Goal: Communication & Community: Answer question/provide support

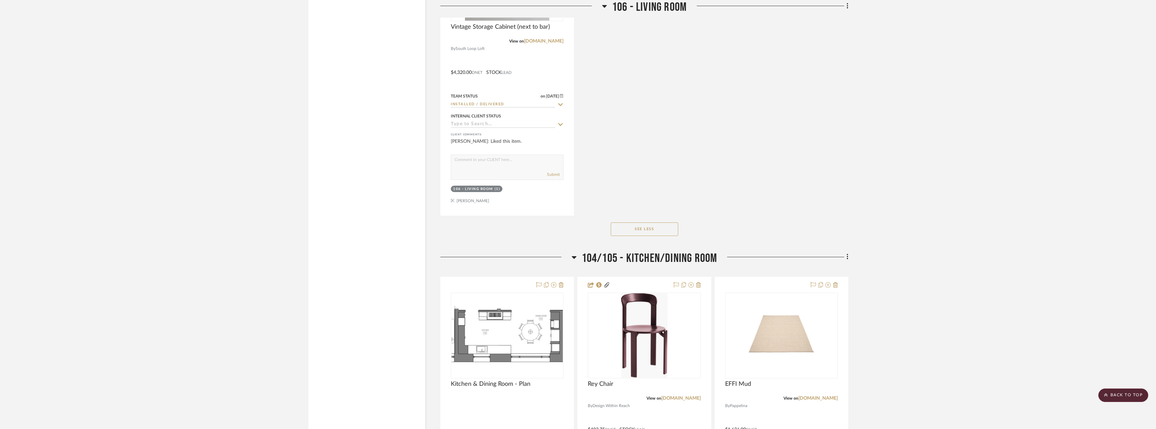
scroll to position [7321, 0]
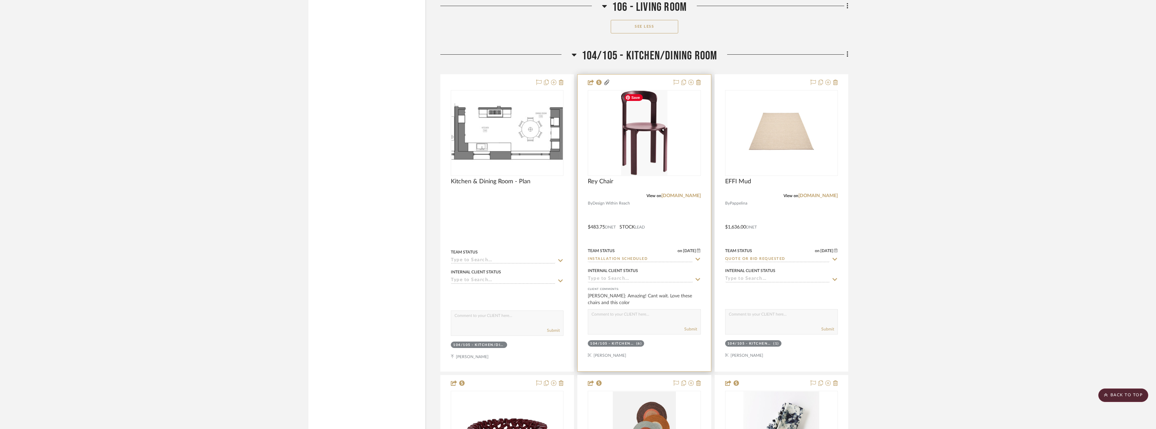
click at [646, 156] on img "0" at bounding box center [644, 133] width 47 height 84
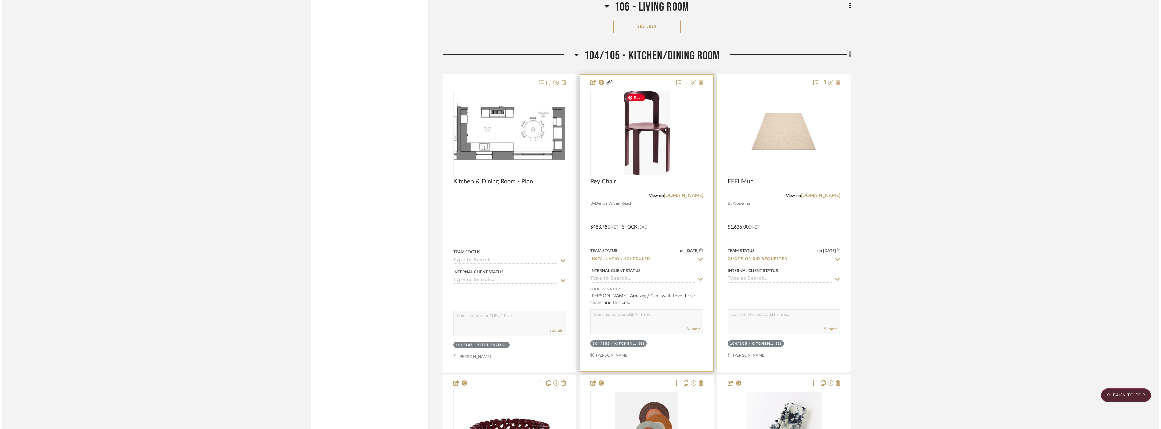
scroll to position [0, 0]
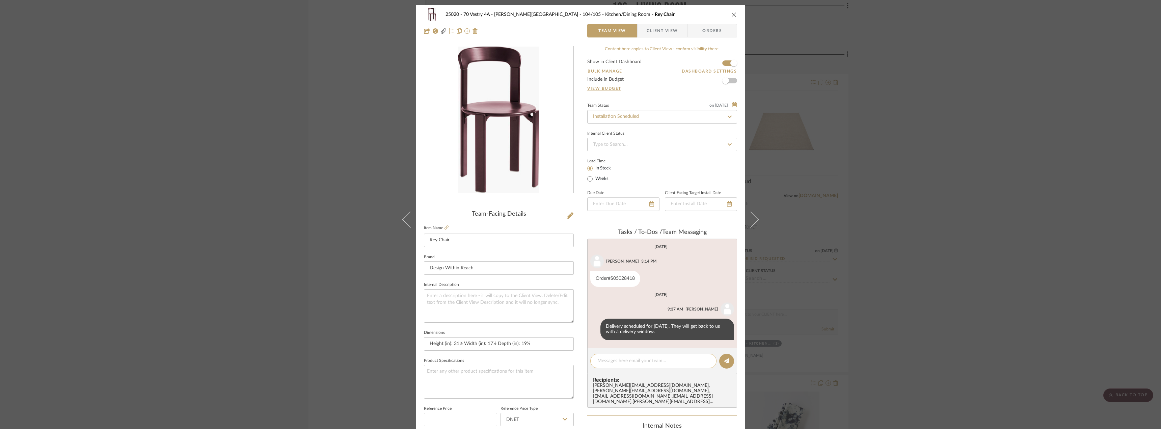
click at [611, 360] on textarea at bounding box center [653, 360] width 112 height 7
type textarea "delivery window between 10am and 2pm"
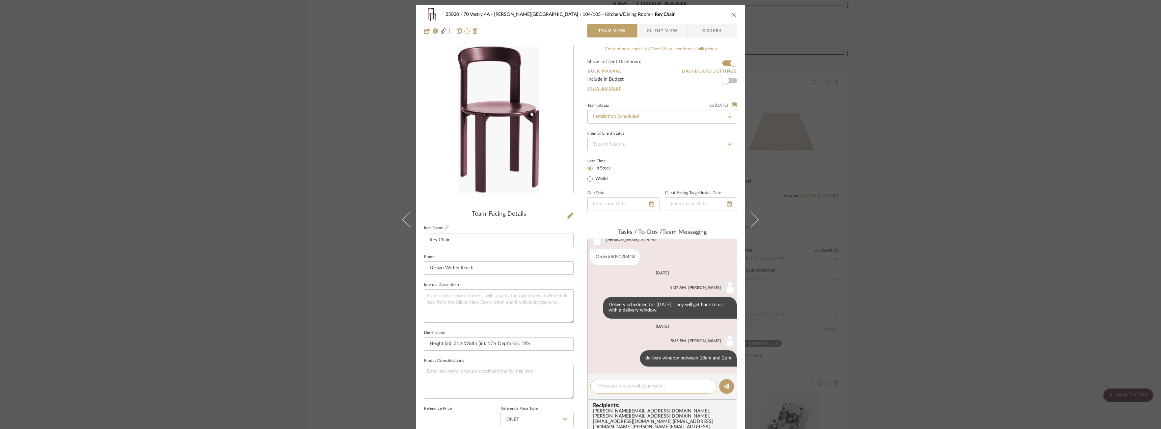
scroll to position [23, 0]
click at [661, 355] on div "delivery window between 10am and 2pm" at bounding box center [688, 357] width 97 height 16
copy list-of-messages "delivery window between 10am and 2pm"
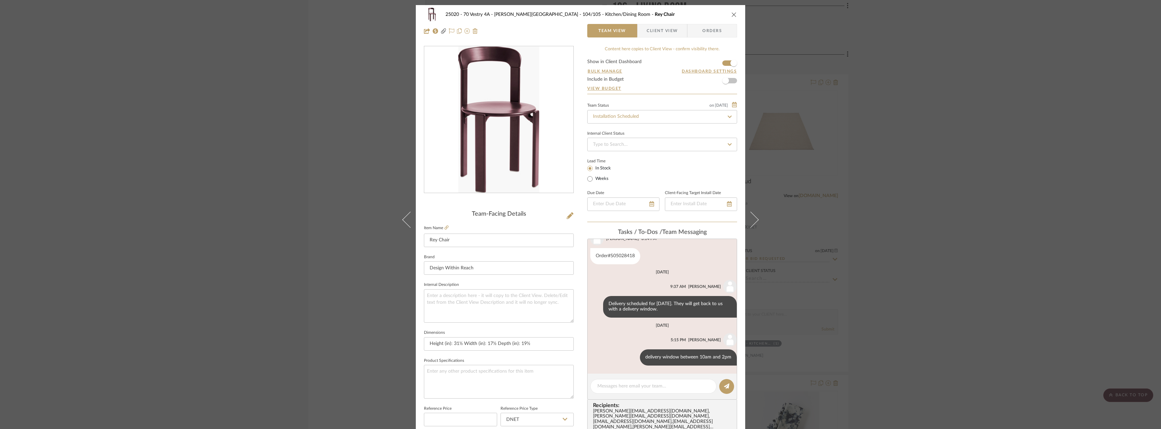
click at [946, 309] on div "25020 - 70 Vestry 4A - [PERSON_NAME] 104/105 - Kitchen/Dining Room Rey Chair Te…" at bounding box center [580, 214] width 1161 height 429
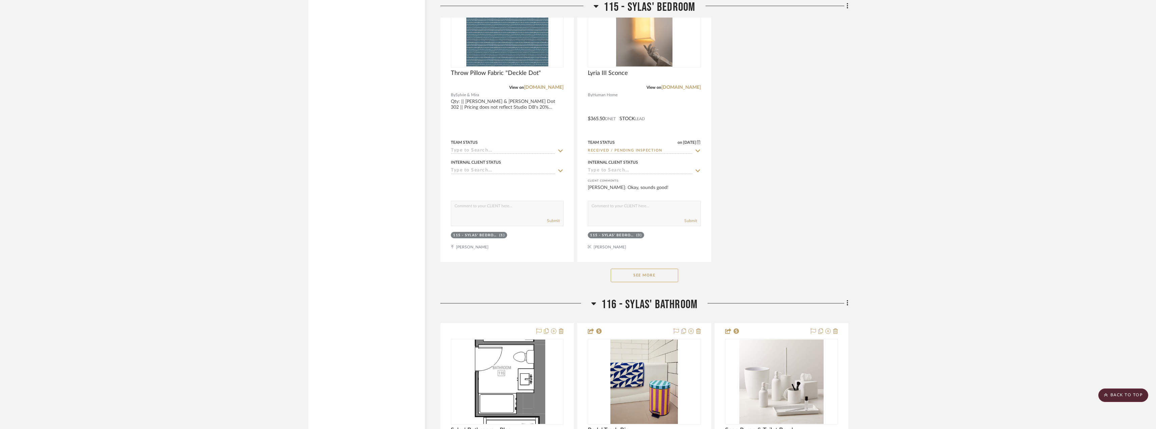
scroll to position [14001, 0]
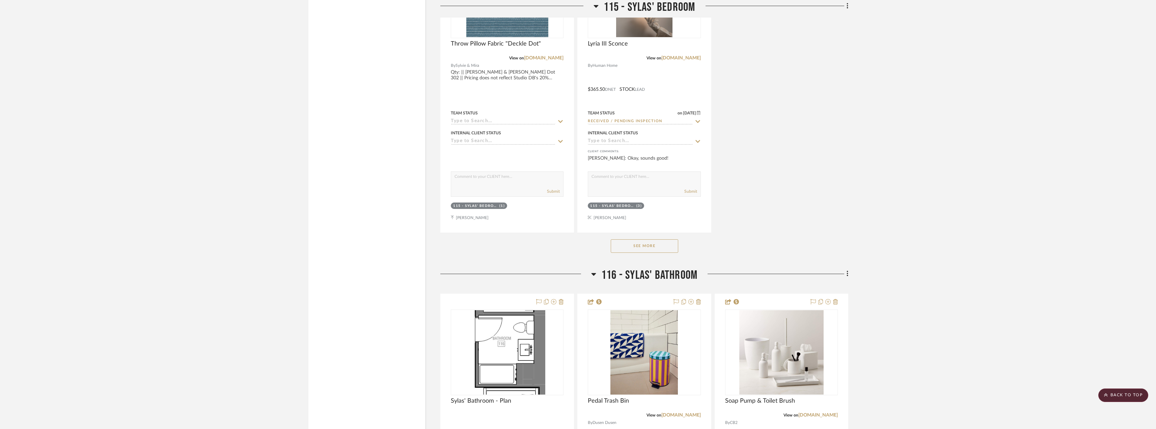
click at [668, 249] on button "See More" at bounding box center [644, 245] width 67 height 13
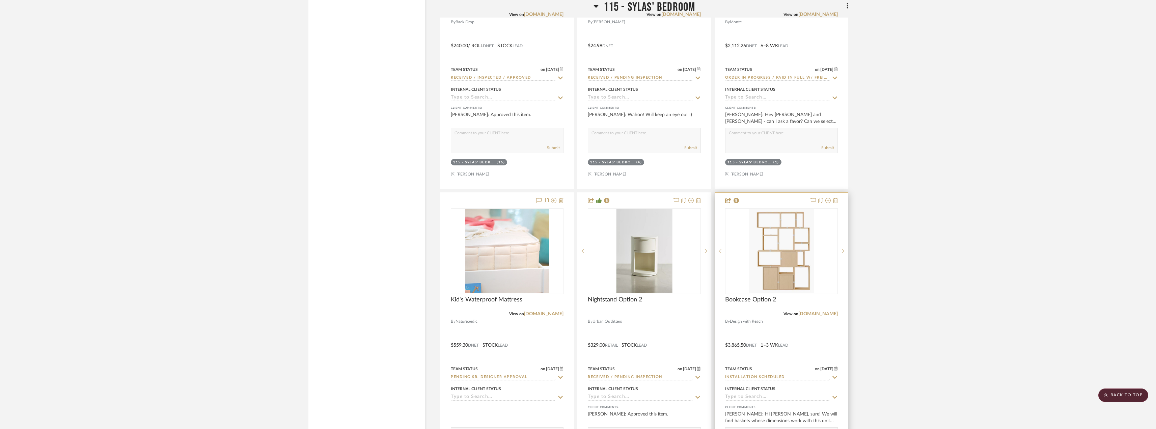
scroll to position [14440, 0]
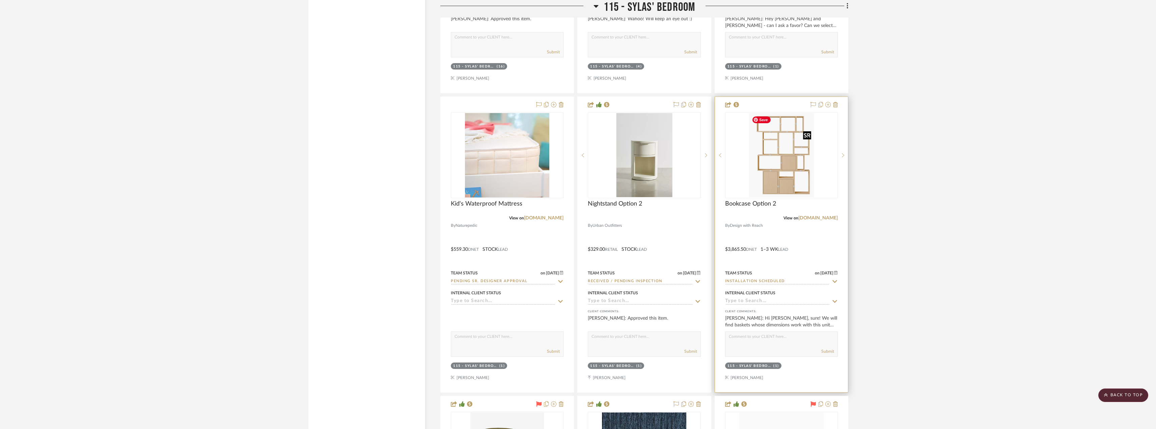
click at [0, 0] on img at bounding box center [0, 0] width 0 height 0
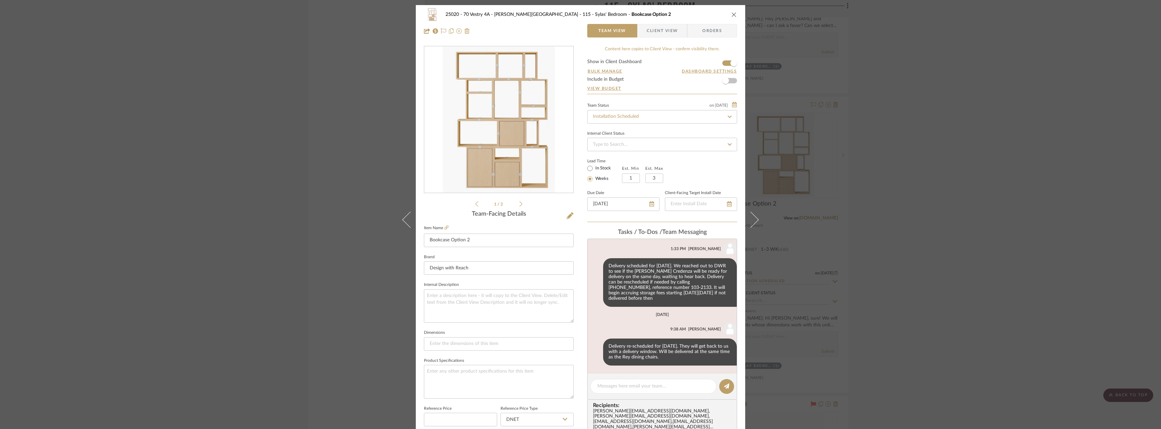
scroll to position [423, 0]
click at [636, 381] on div at bounding box center [653, 386] width 126 height 15
click at [639, 387] on textarea at bounding box center [653, 386] width 112 height 7
paste textarea "delivery window between 10am and 2pm"
type textarea "delivery window between 10am and 2pm"
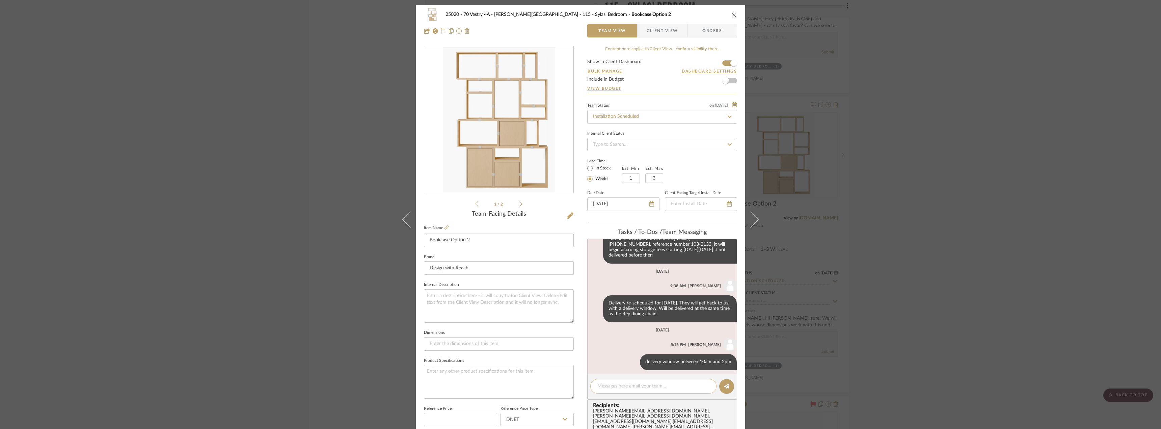
scroll to position [471, 0]
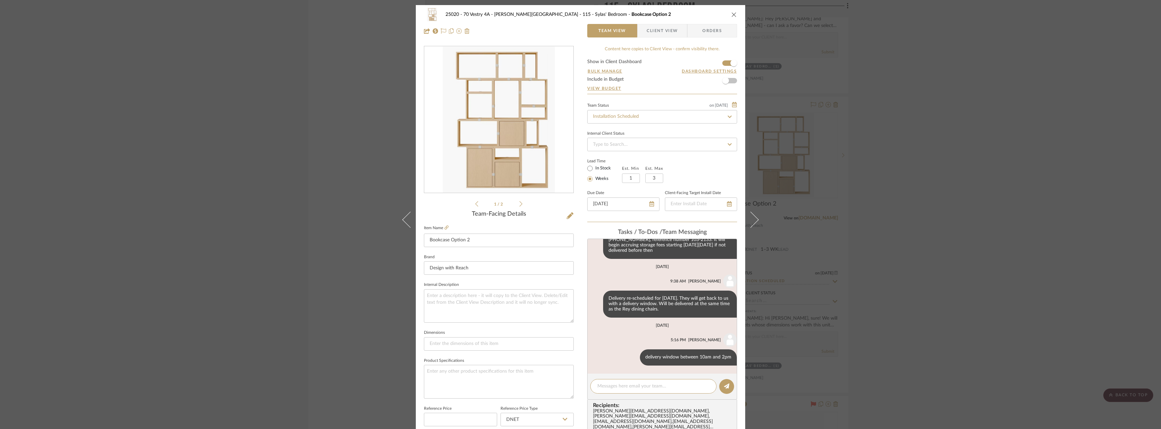
click at [982, 196] on div "25020 - 70 Vestry 4A - [PERSON_NAME] 115 - [PERSON_NAME]' Bedroom Bookcase Opti…" at bounding box center [580, 214] width 1161 height 429
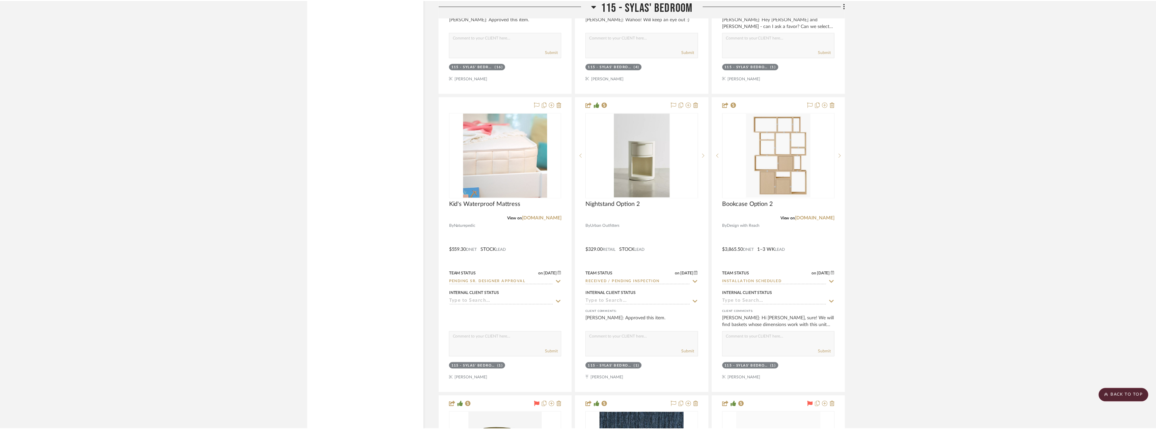
scroll to position [14440, 0]
